Goal: Information Seeking & Learning: Understand process/instructions

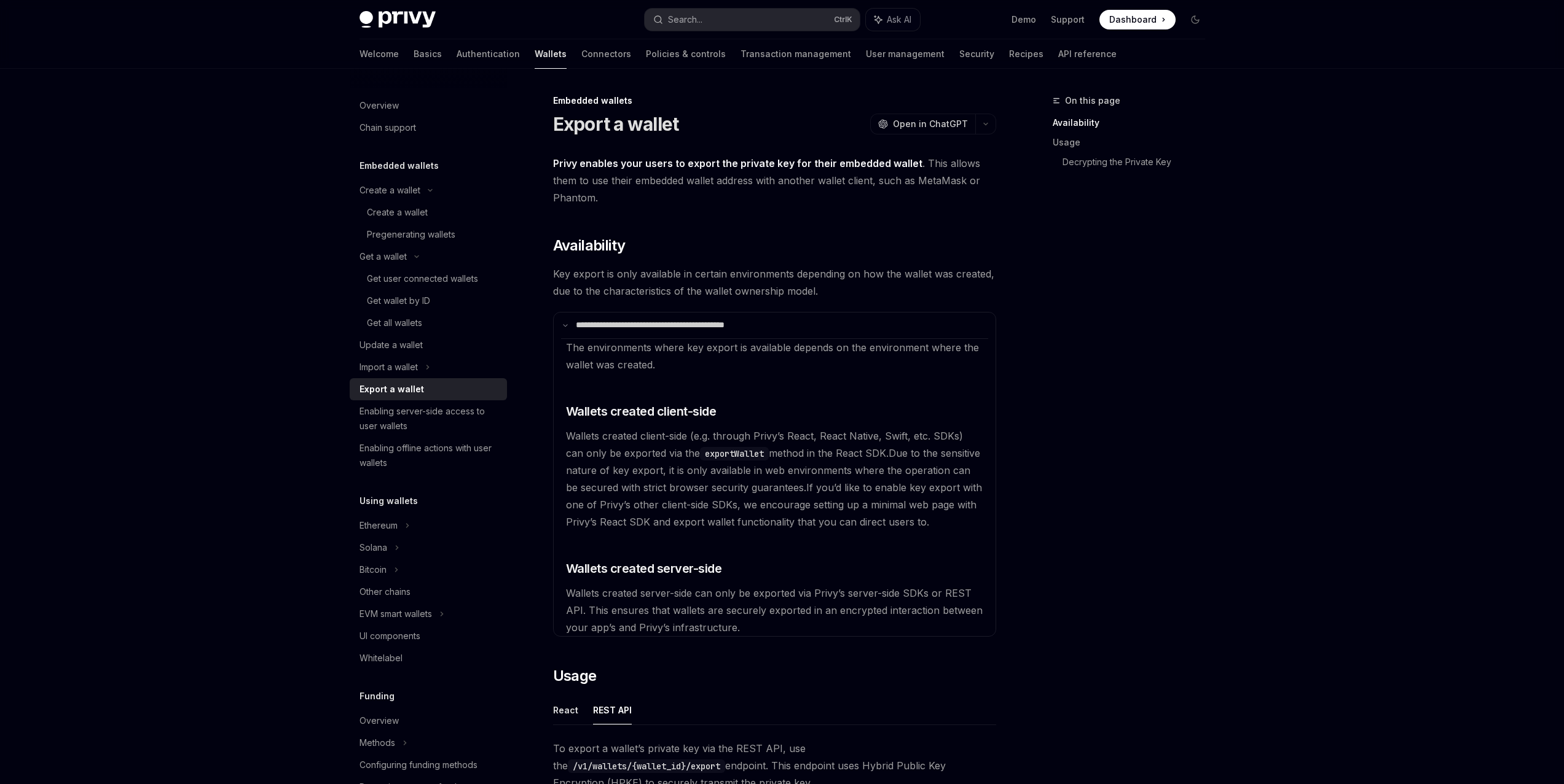
type textarea "*"
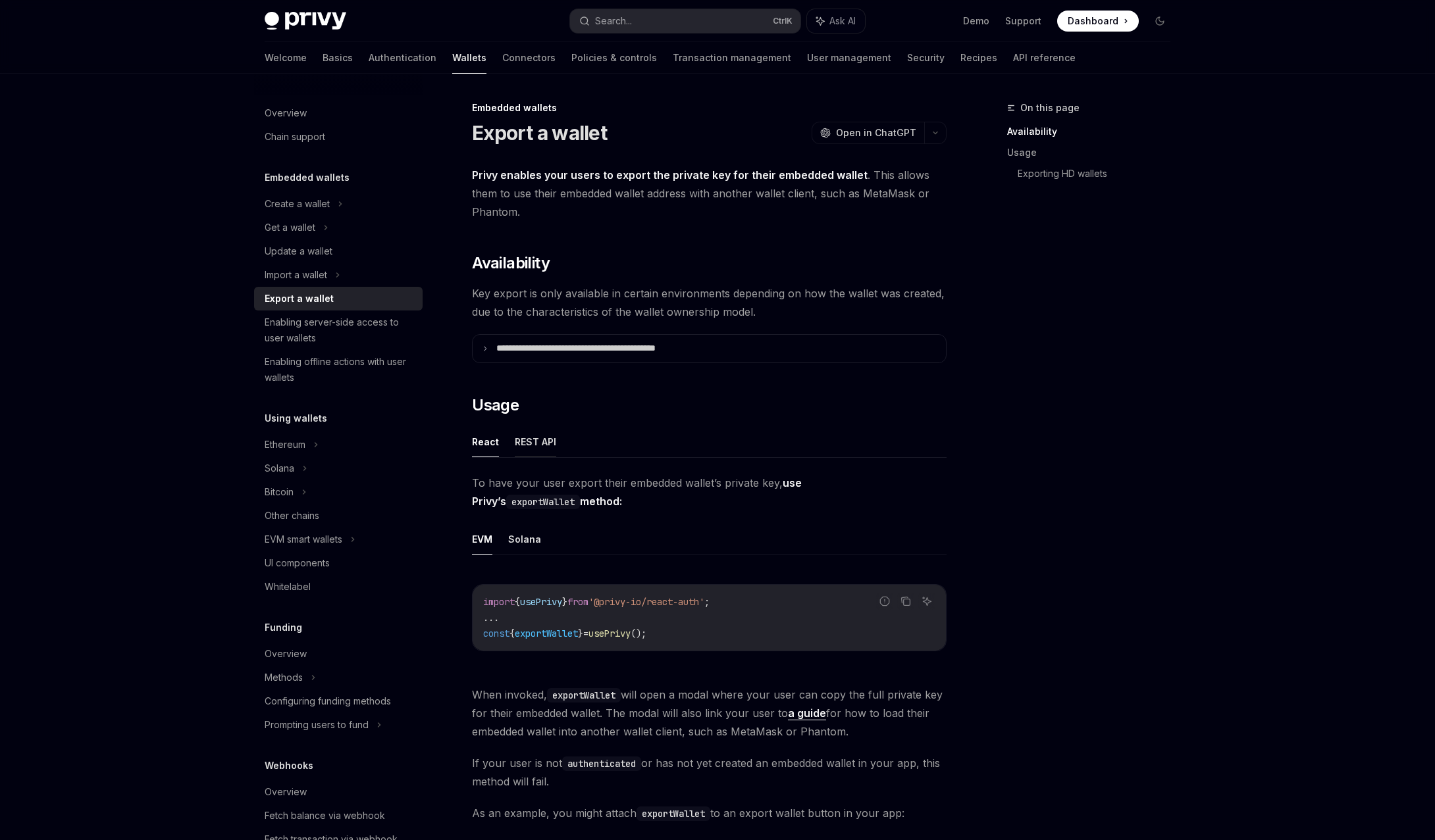
click at [536, 442] on button "REST API" at bounding box center [535, 442] width 42 height 31
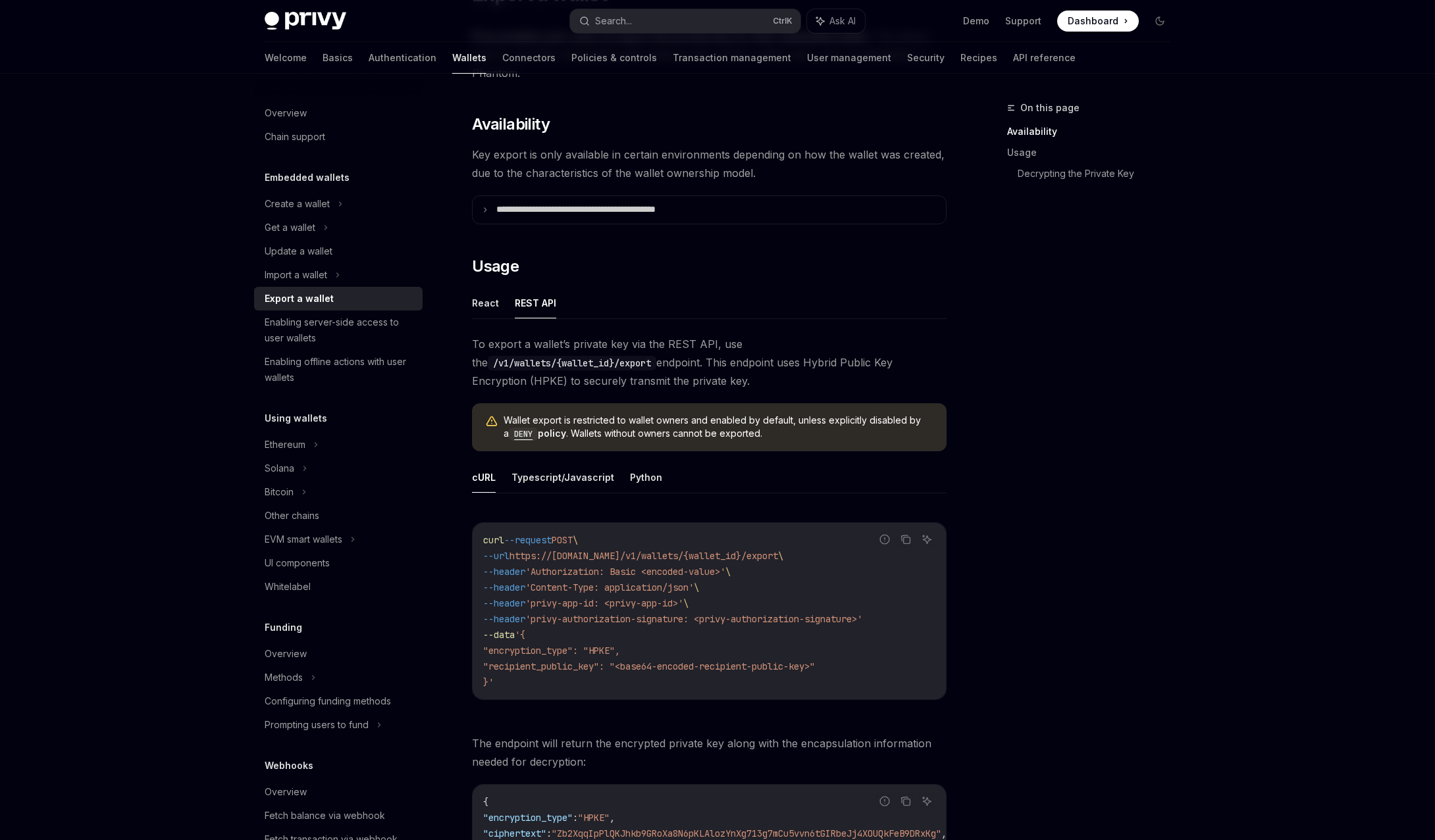
scroll to position [198, 0]
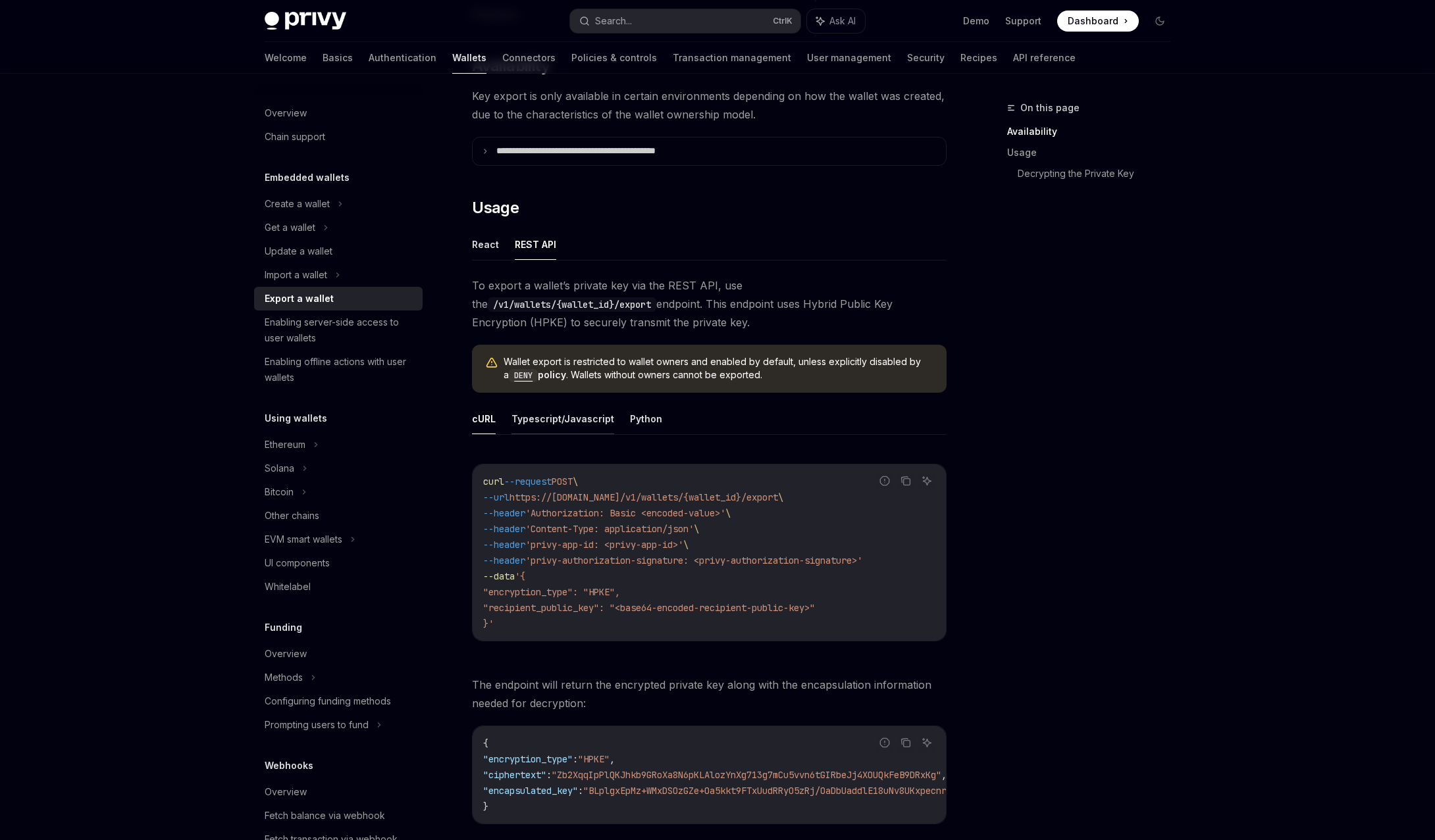
click at [600, 423] on button "Typescript/Javascript" at bounding box center [563, 418] width 103 height 31
type textarea "*"
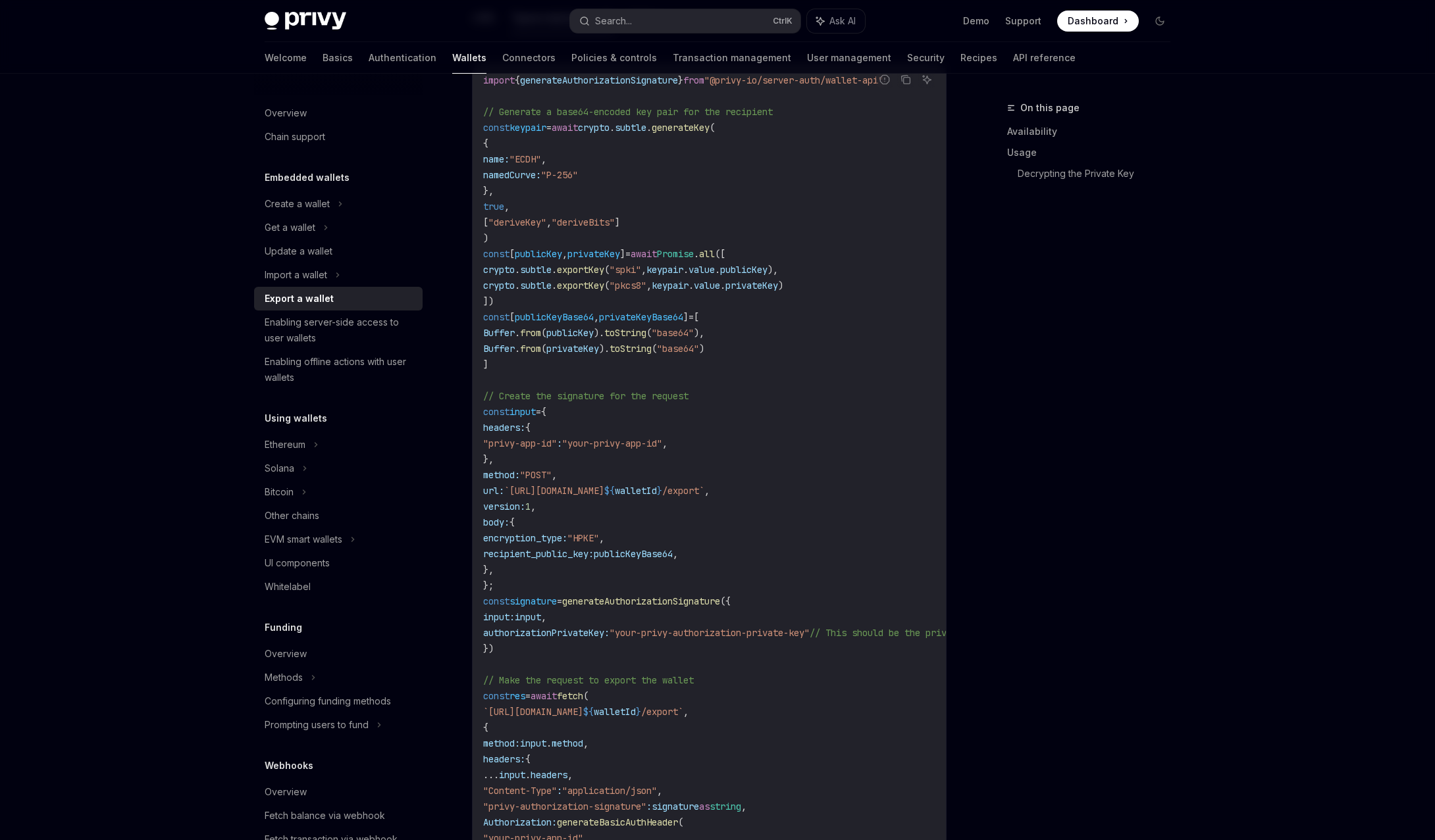
scroll to position [658, 0]
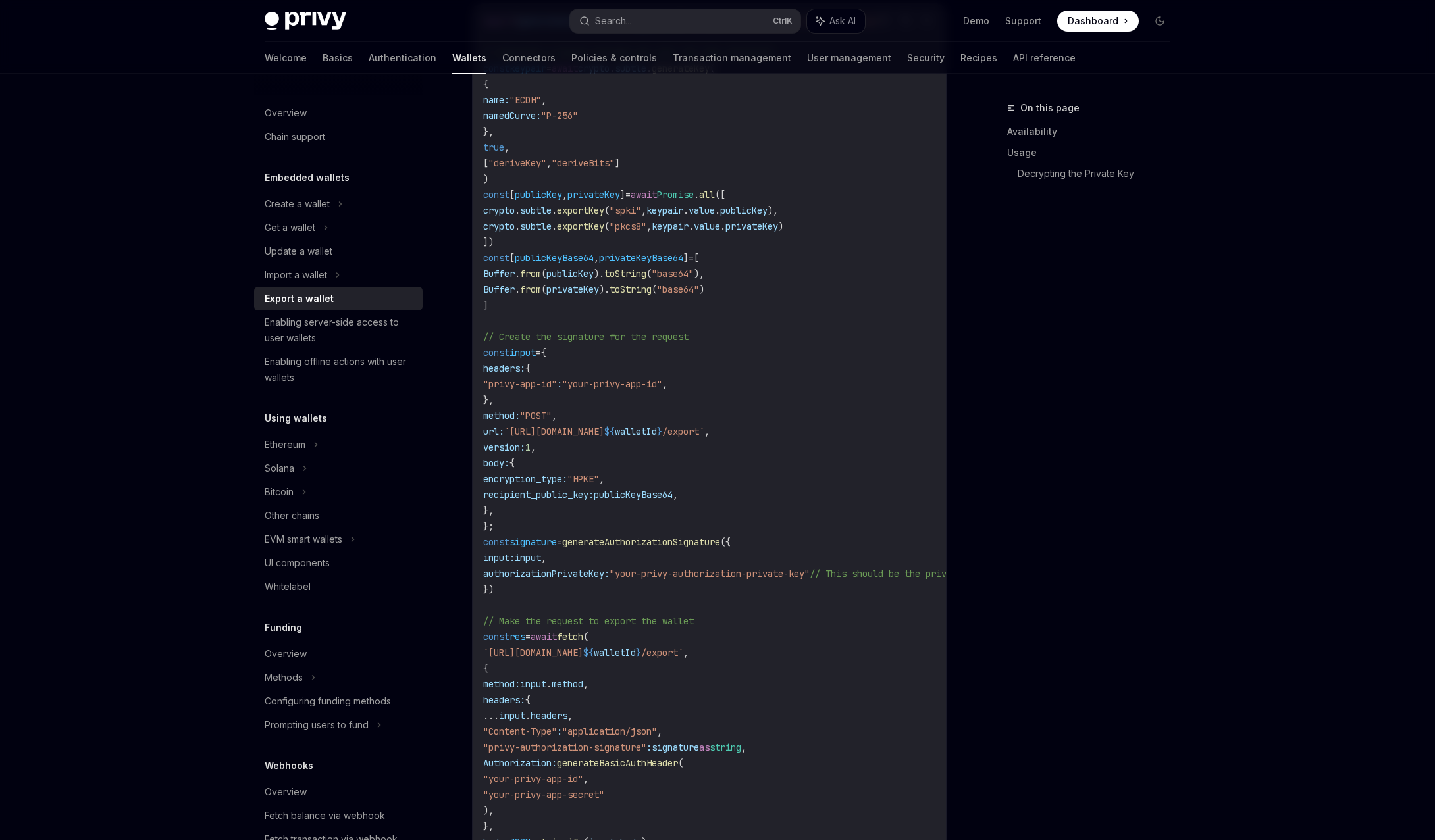
click at [660, 540] on span "generateAuthorizationSignature" at bounding box center [641, 542] width 158 height 12
drag, startPoint x: 660, startPoint y: 540, endPoint x: 651, endPoint y: 546, distance: 10.8
click at [660, 540] on span "generateAuthorizationSignature" at bounding box center [641, 542] width 158 height 12
click at [646, 547] on span "generateAuthorizationSignature" at bounding box center [641, 542] width 158 height 12
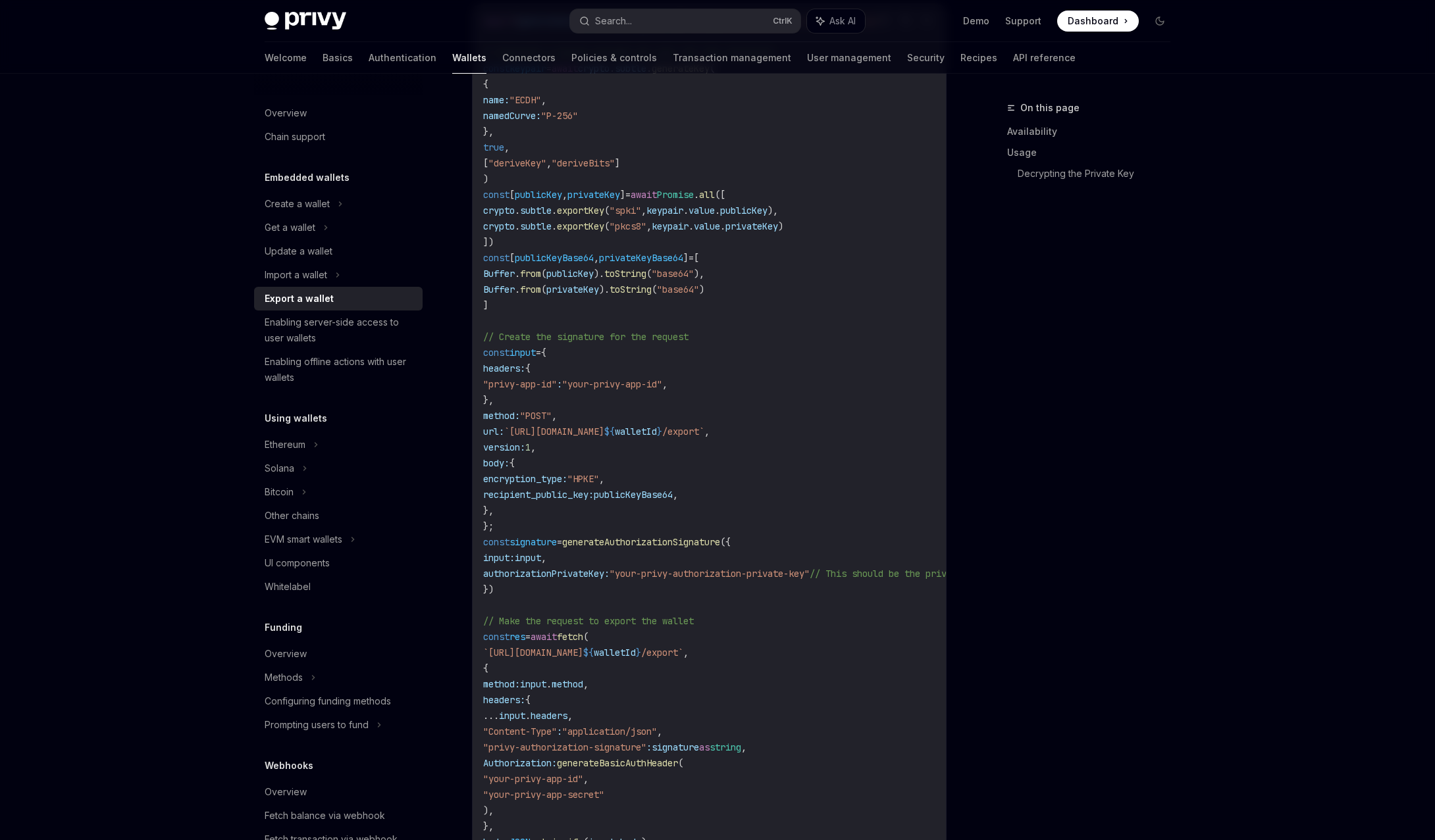
click at [671, 529] on code "import { generateAuthorizationSignature } from "@privy-io/server-auth/wallet-ap…" at bounding box center [817, 448] width 669 height 869
click at [673, 542] on span "generateAuthorizationSignature" at bounding box center [641, 542] width 158 height 12
click at [672, 535] on code "import { generateAuthorizationSignature } from "@privy-io/server-auth/wallet-ap…" at bounding box center [817, 448] width 669 height 869
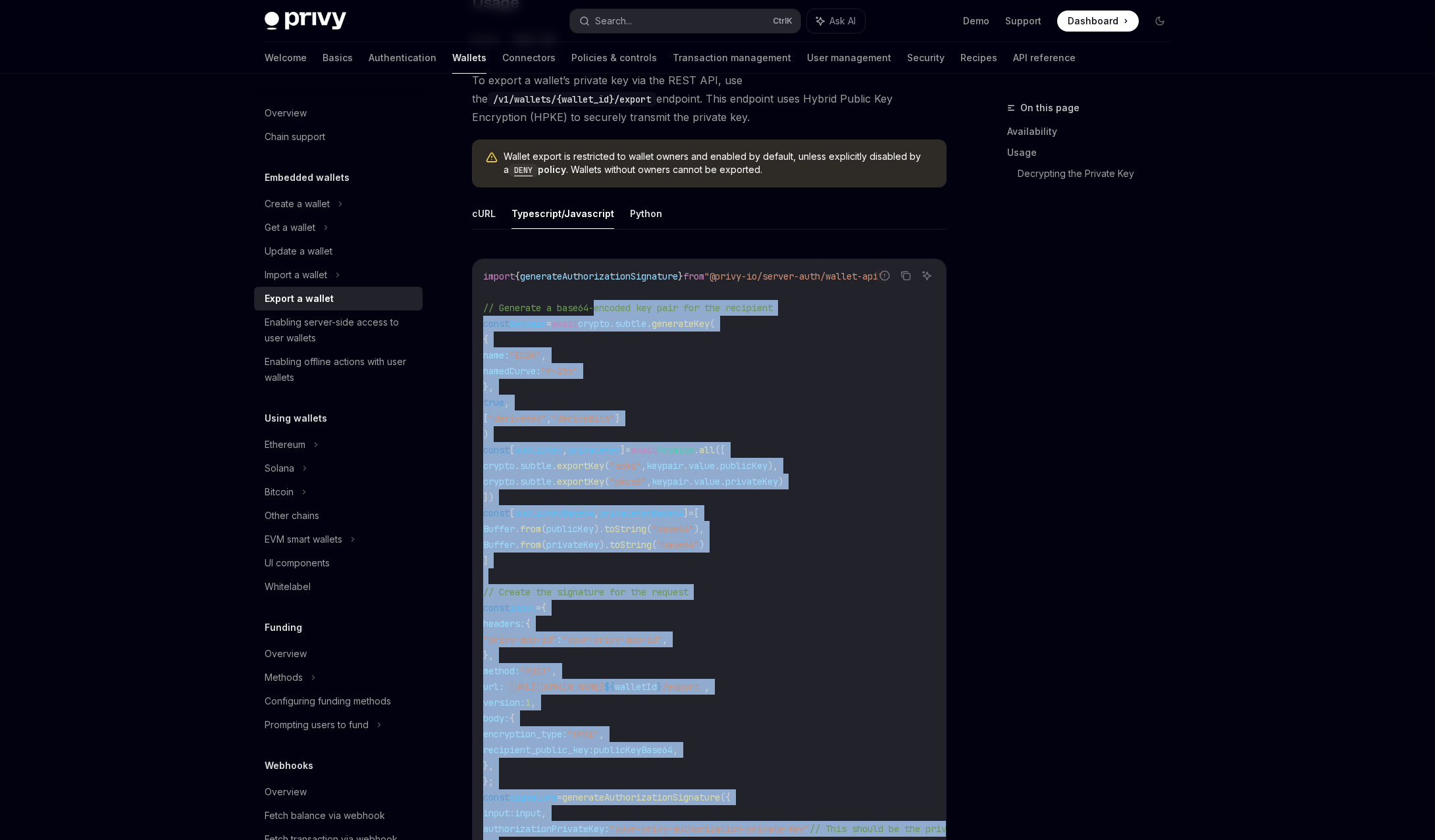
scroll to position [329, 0]
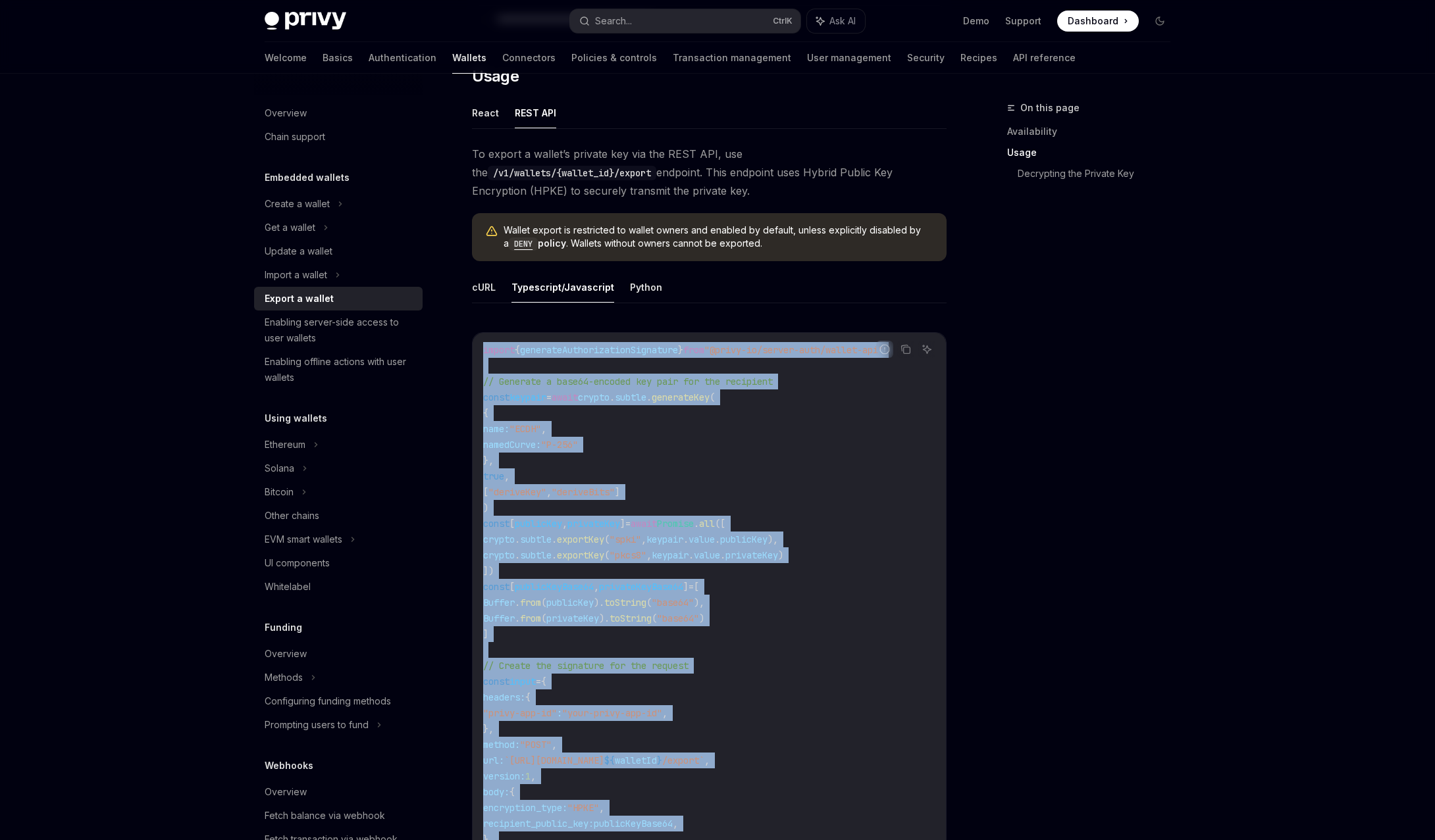
drag, startPoint x: 508, startPoint y: 416, endPoint x: 481, endPoint y: 347, distance: 74.1
click at [481, 347] on div "import { generateAuthorizationSignature } from "@privy-io/server-auth/wallet-ap…" at bounding box center [709, 776] width 474 height 887
copy code "import { generateAuthorizationSignature } from "@privy-io/server-auth/wallet-ap…"
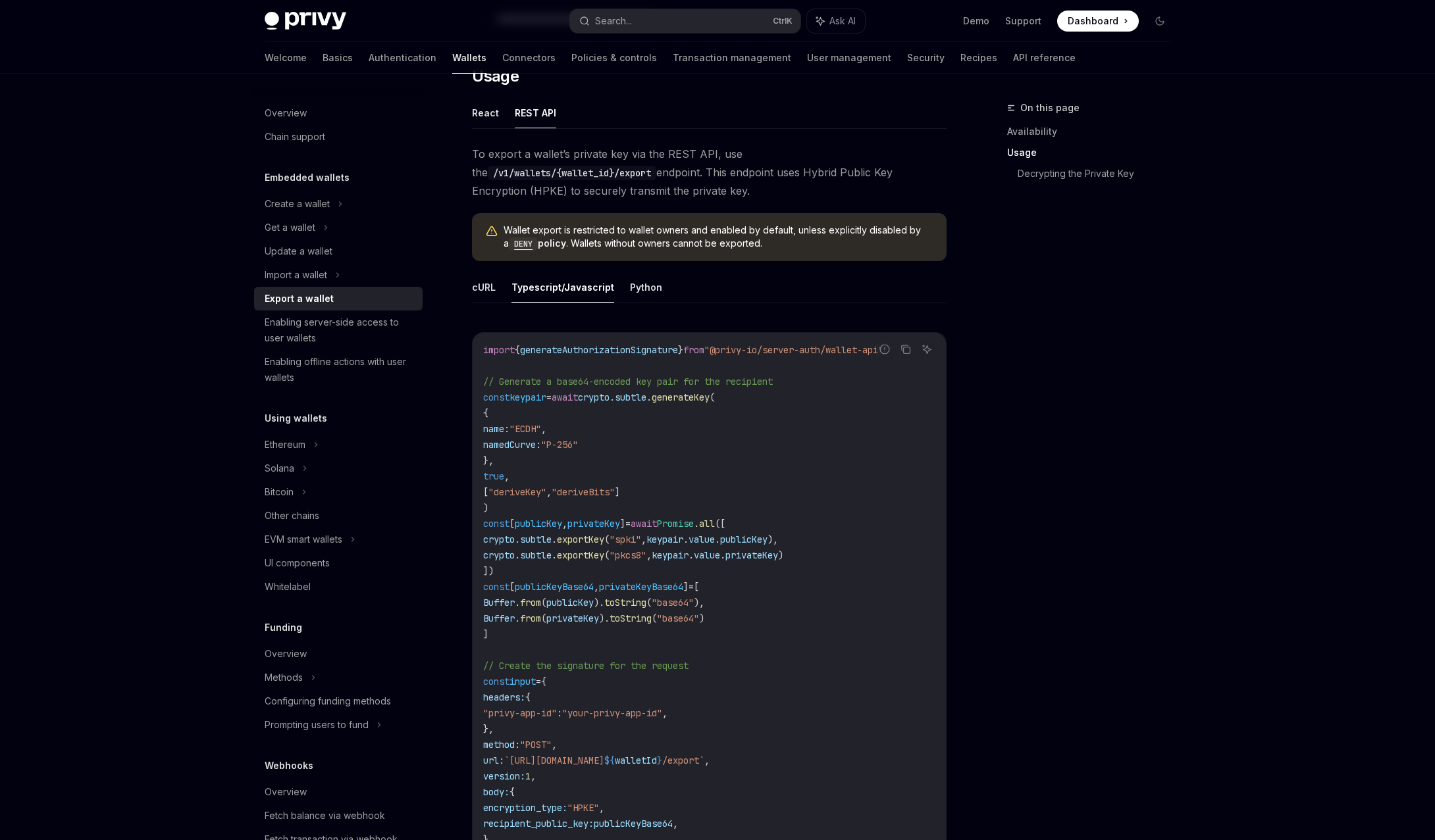
click at [1128, 329] on div "On this page Availability Usage Decrypting the Private Key" at bounding box center [1081, 470] width 200 height 740
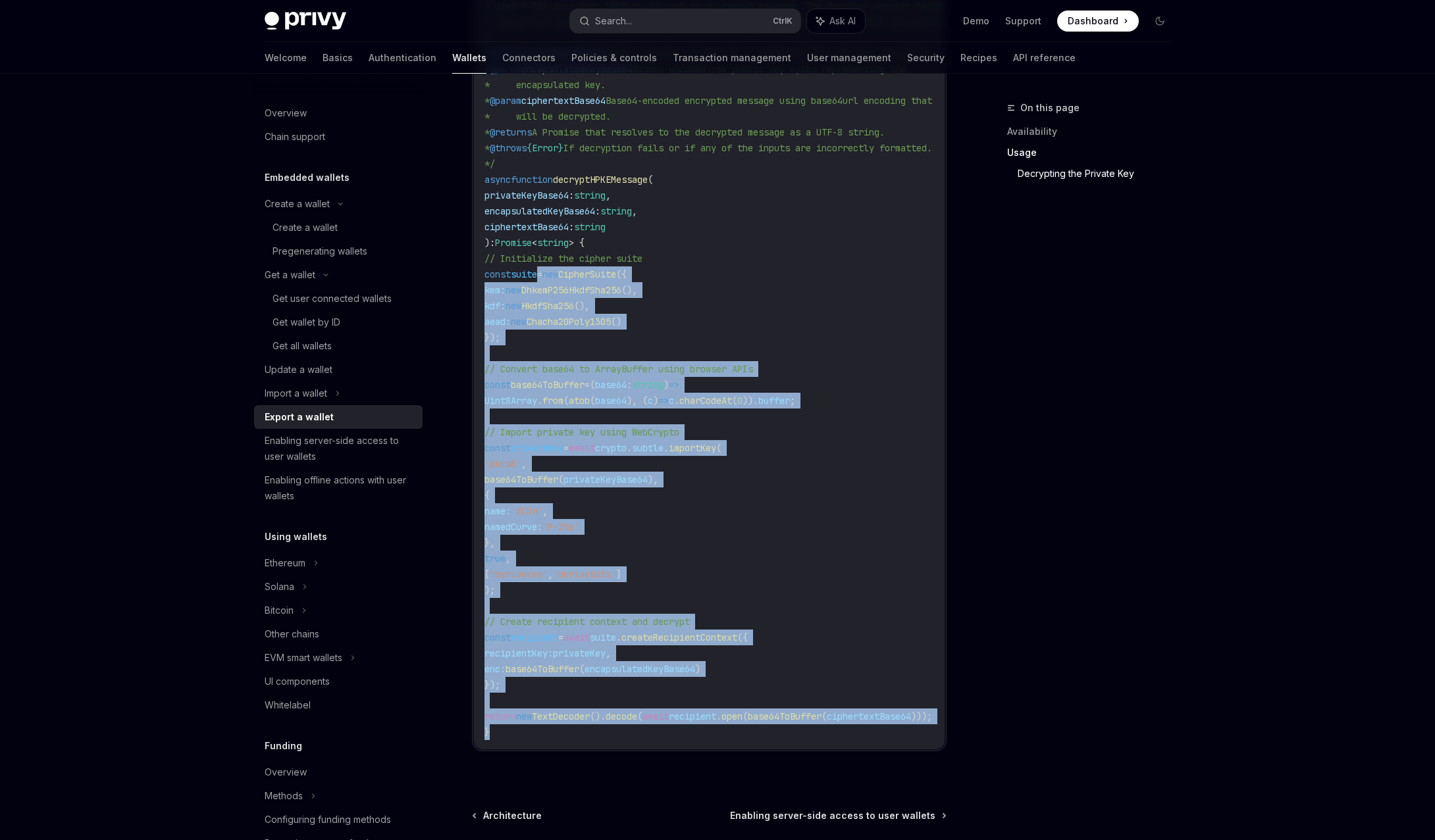
scroll to position [1536, 0]
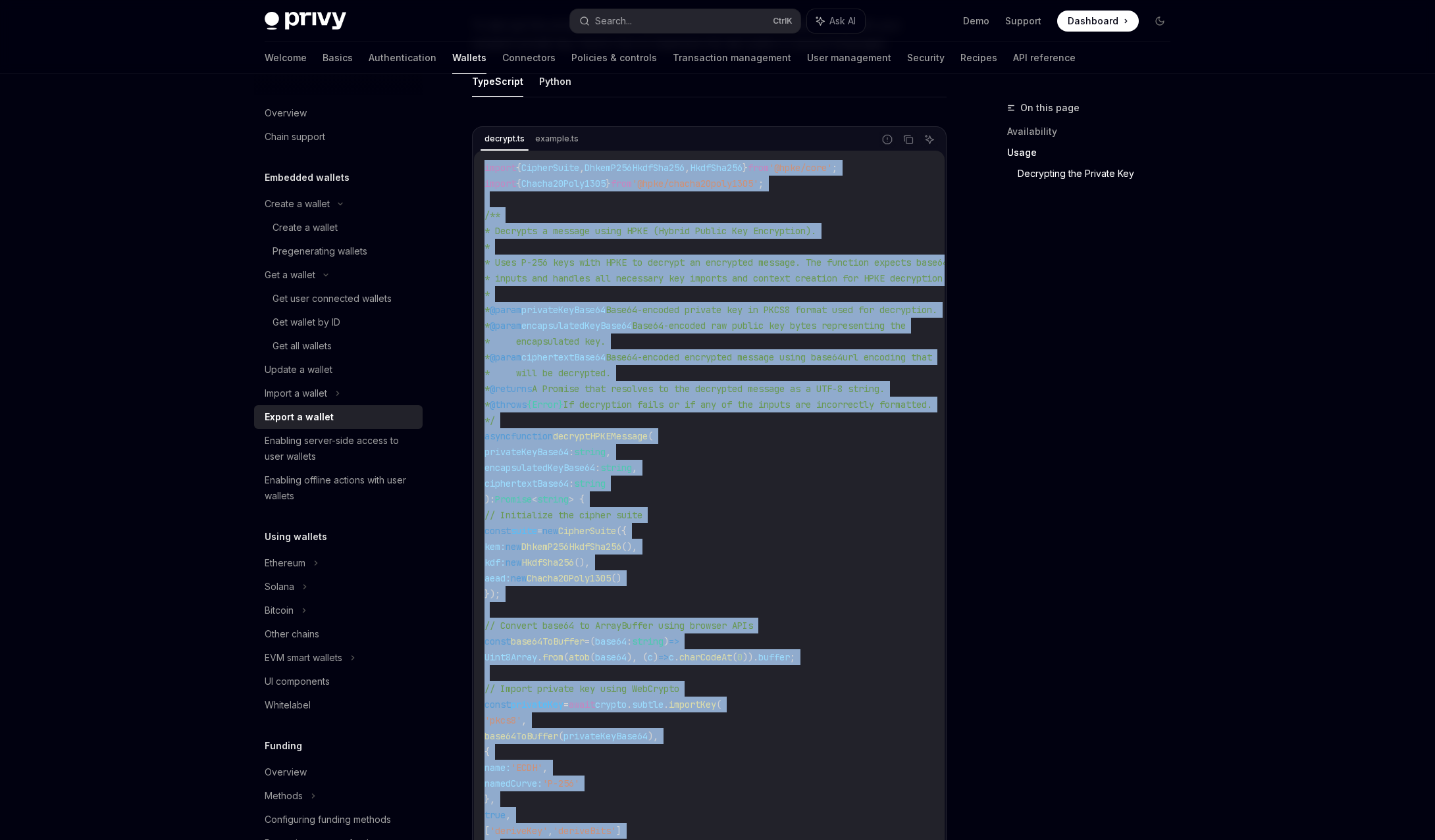
drag, startPoint x: 496, startPoint y: 599, endPoint x: 483, endPoint y: 167, distance: 432.2
click at [483, 167] on div "import { CipherSuite , DhkemP256HkdfSha256 , HkdfSha256 } from '@hpke/core' ; i…" at bounding box center [709, 579] width 470 height 855
copy code "import { CipherSuite , DhkemP256HkdfSha256 , HkdfSha256 } from '@hpke/core' ; i…"
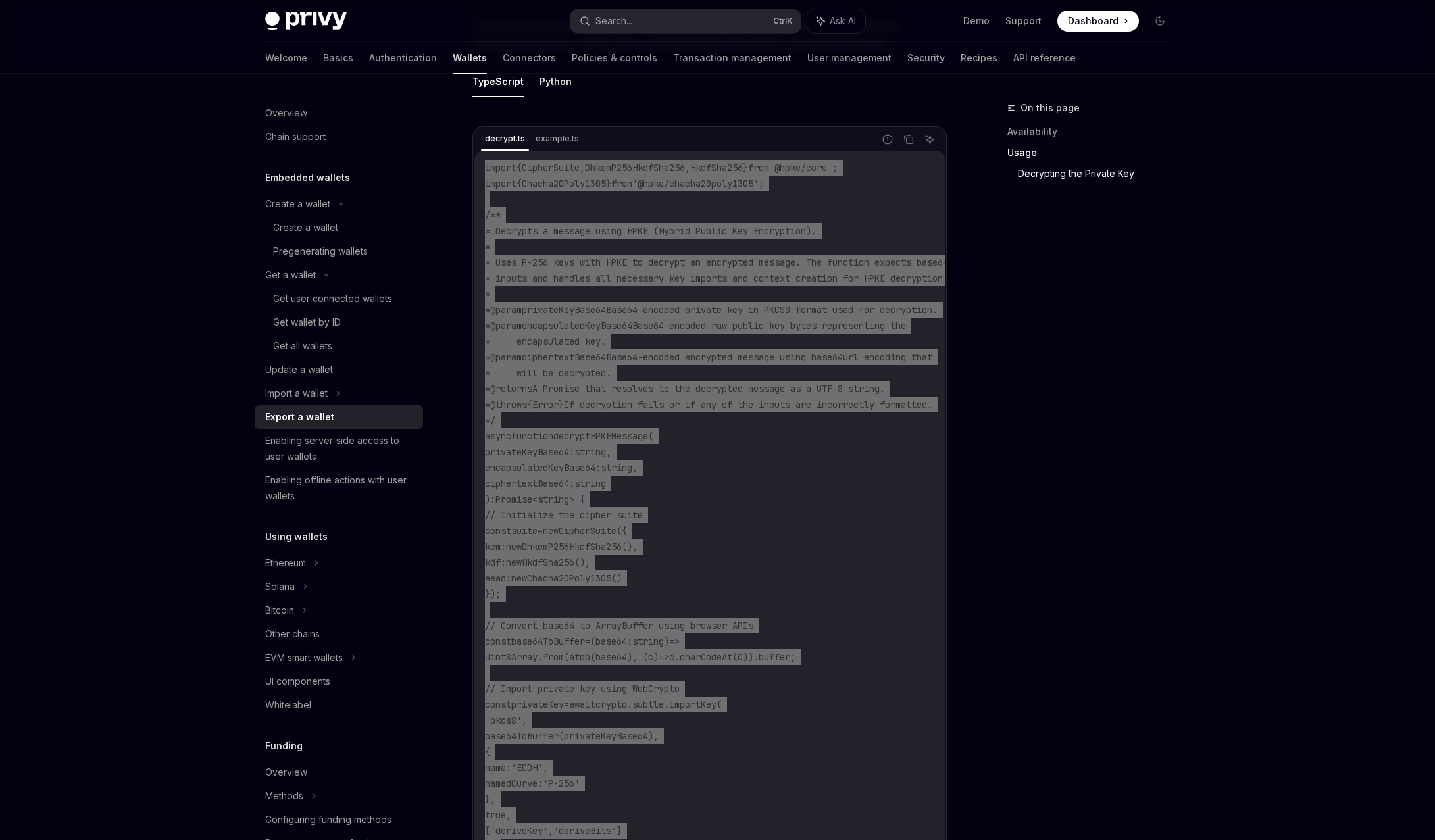
type textarea "*"
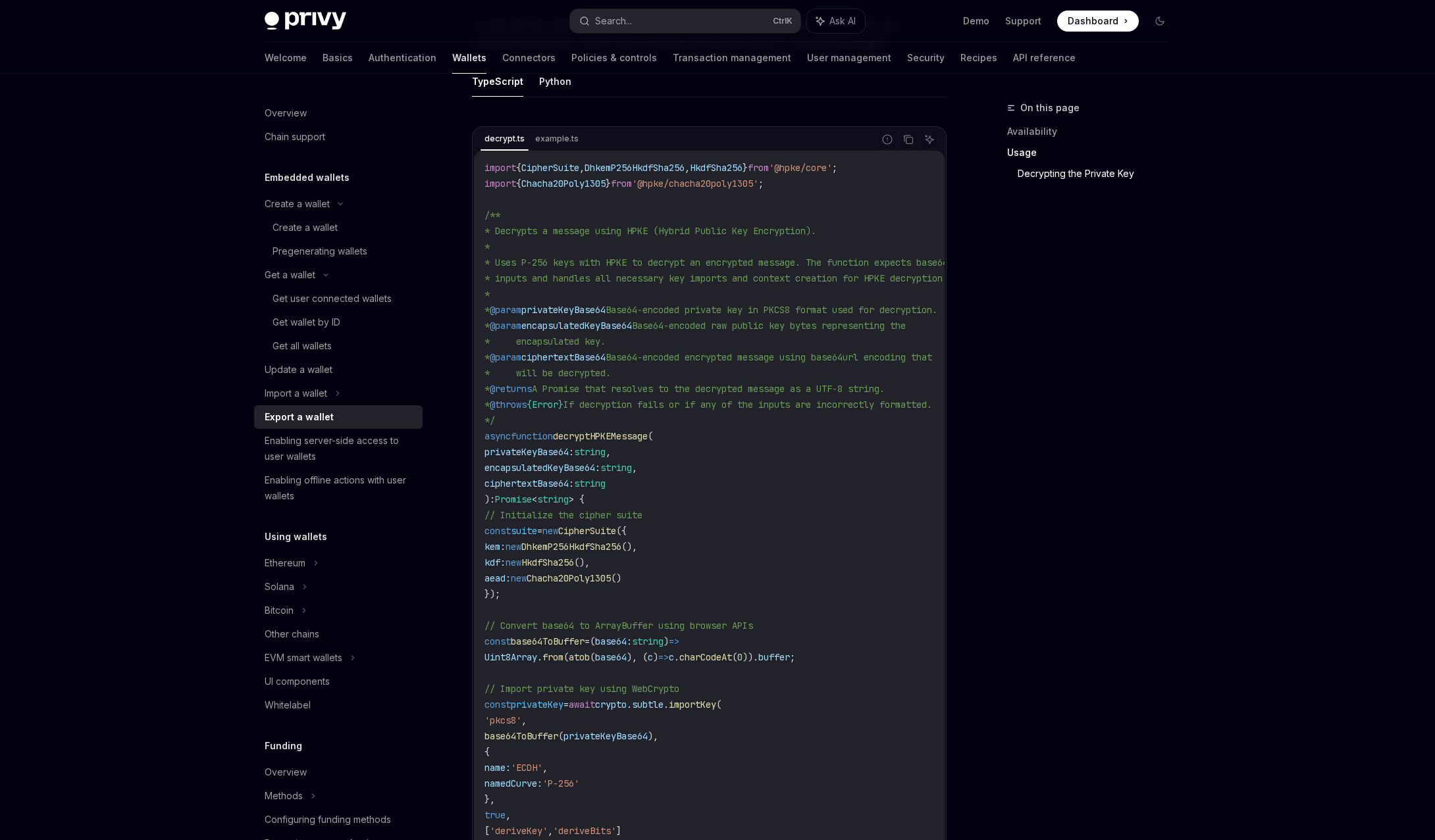
click at [1132, 327] on div "On this page Availability Usage Decrypting the Private Key" at bounding box center [1081, 470] width 200 height 740
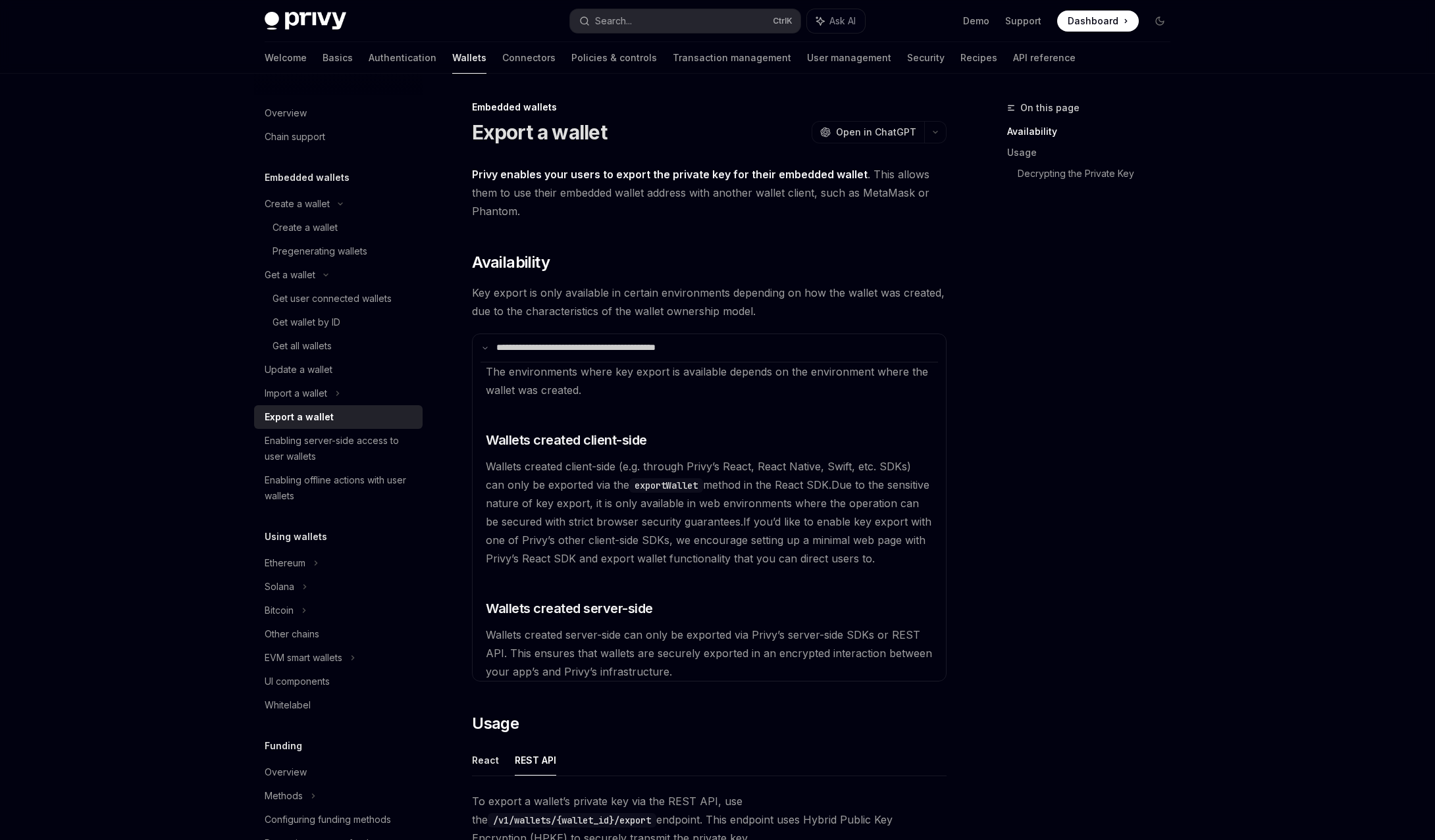
scroll to position [0, 0]
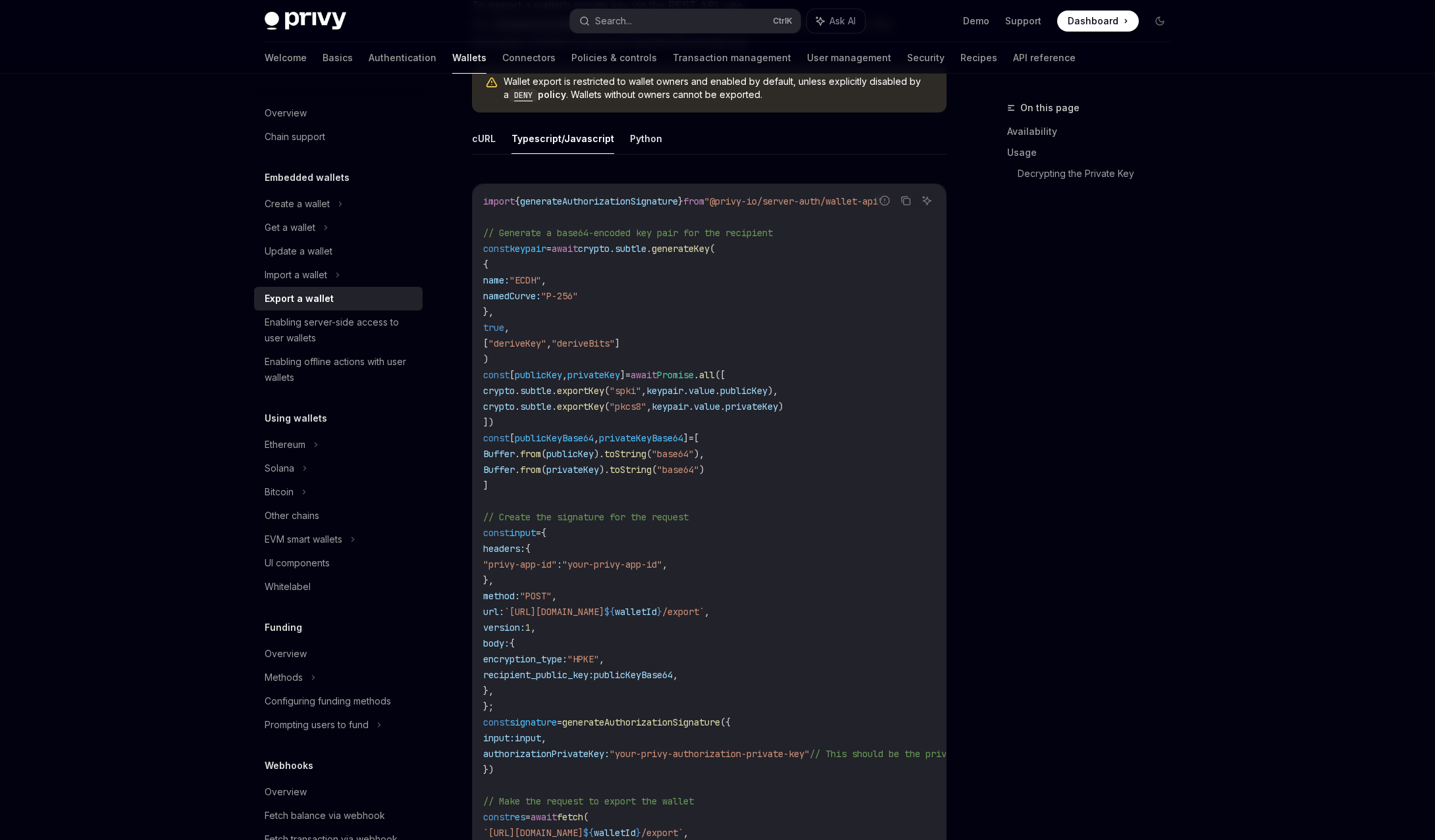
scroll to position [132, 0]
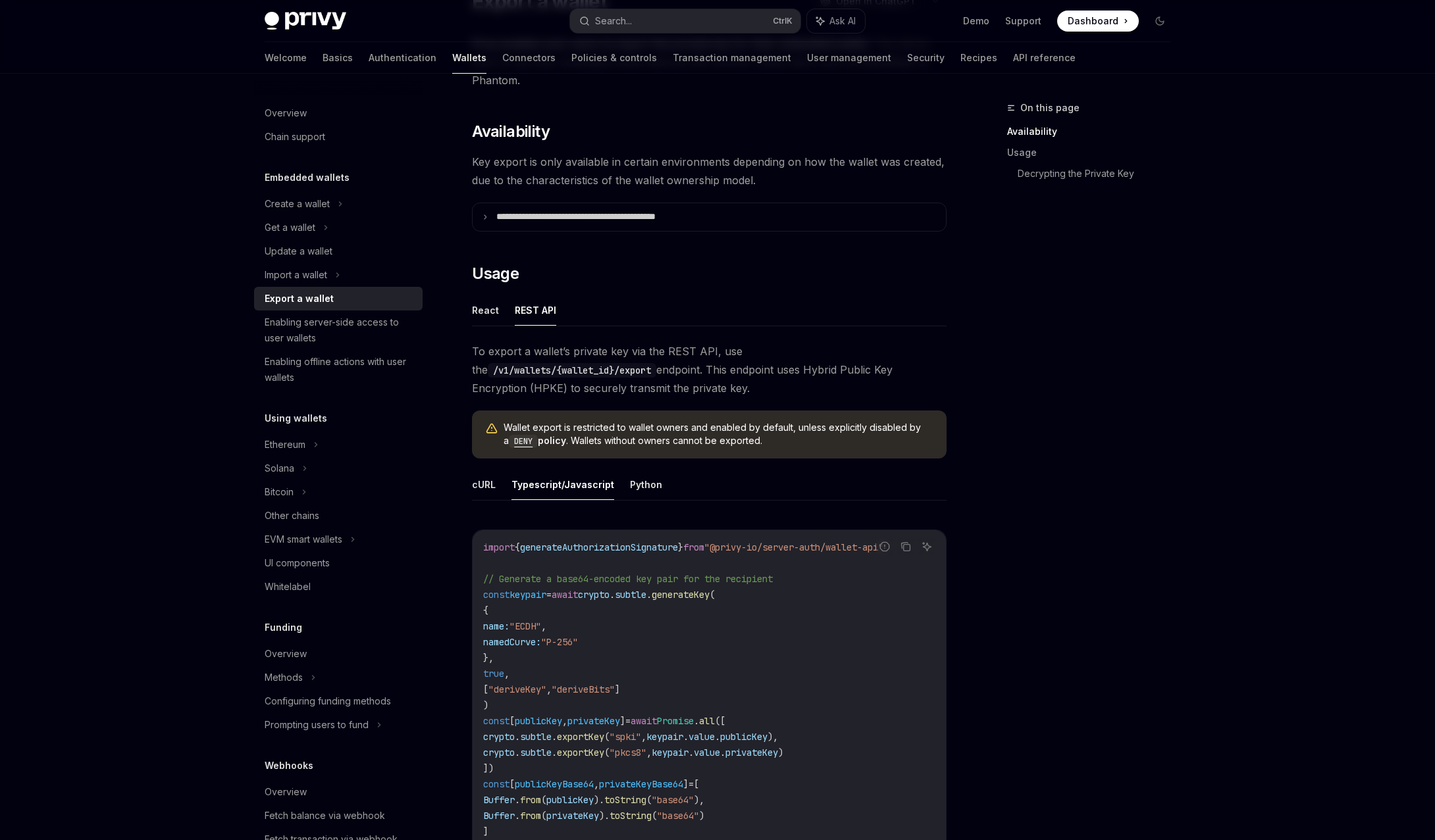
drag, startPoint x: 1197, startPoint y: 245, endPoint x: 1186, endPoint y: 220, distance: 27.3
type textarea "*"
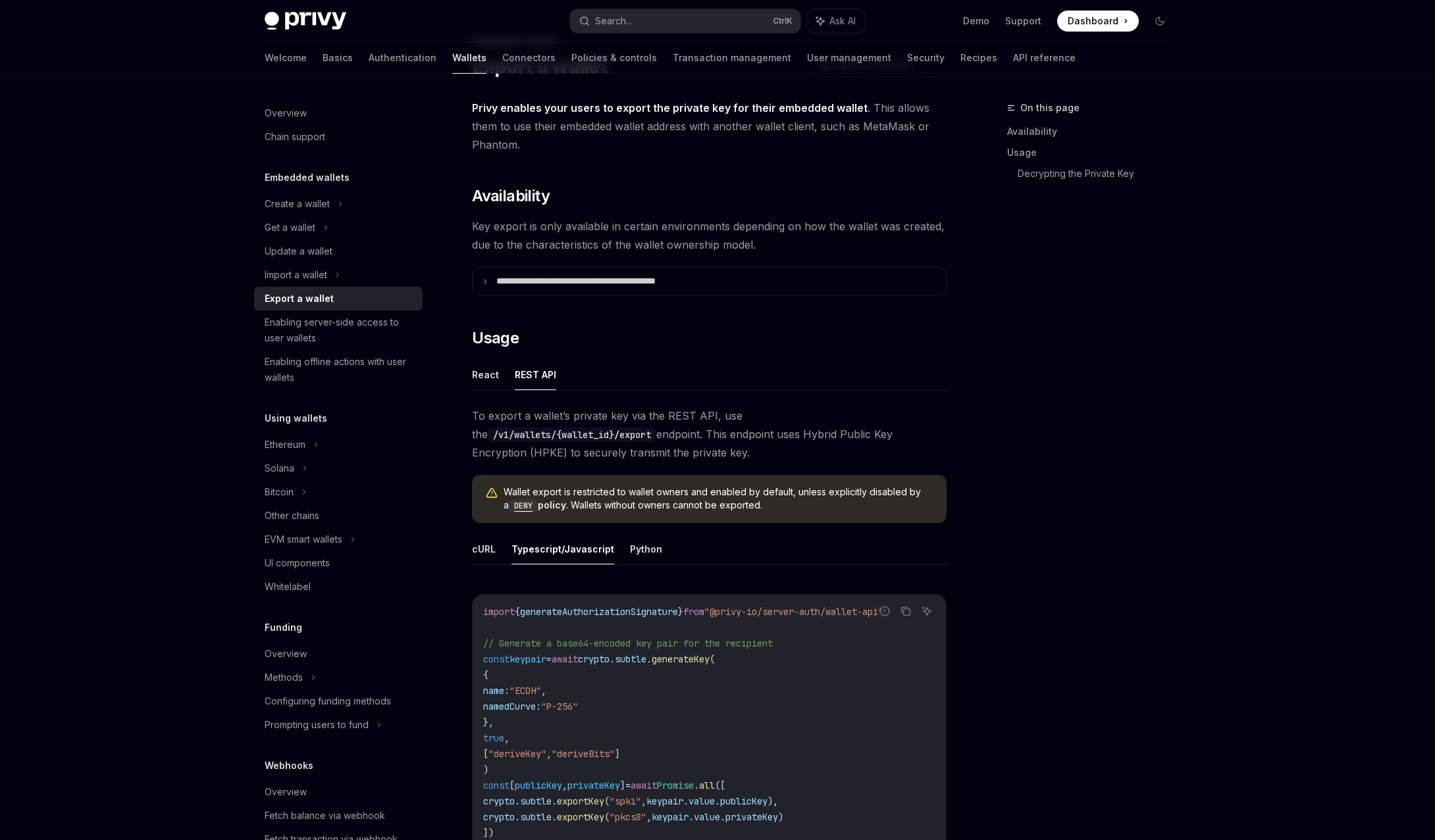
scroll to position [0, 0]
